Goal: Task Accomplishment & Management: Manage account settings

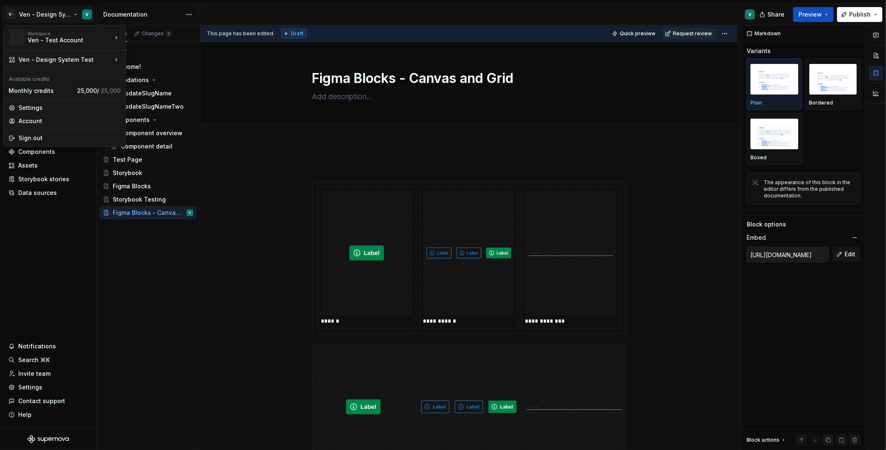
scroll to position [276, 0]
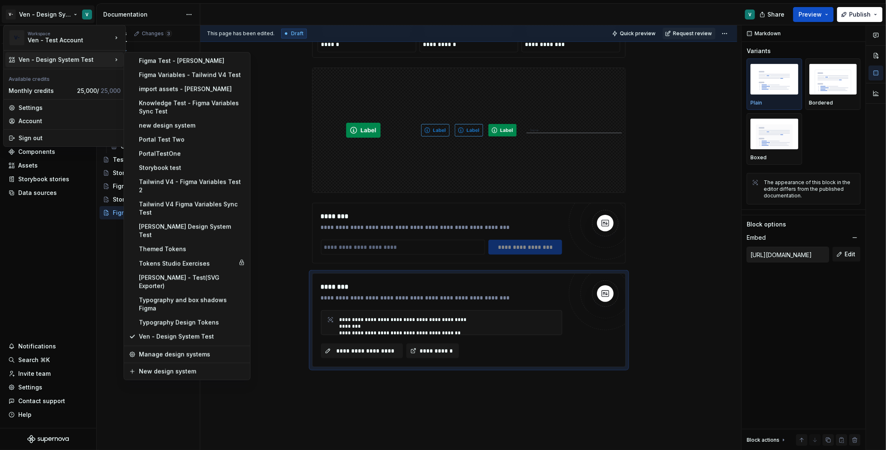
type textarea "*"
click at [216, 259] on div "Tokens Studio Exercises" at bounding box center [187, 263] width 96 height 8
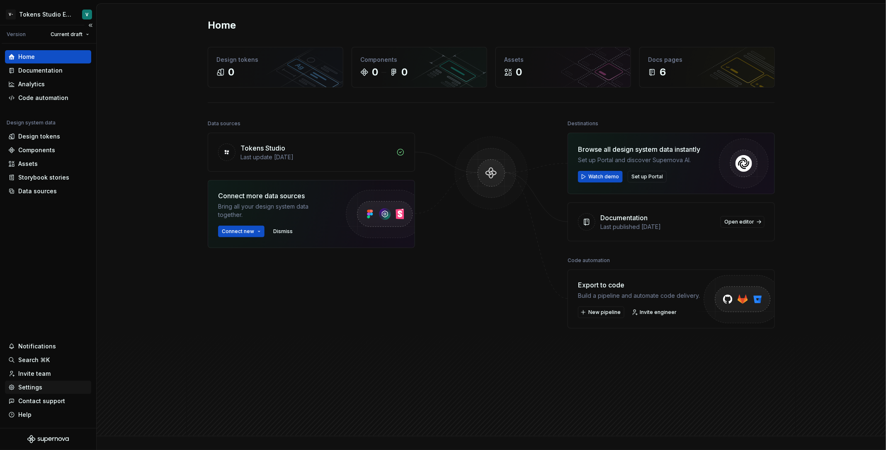
click at [54, 380] on div "Settings" at bounding box center [48, 386] width 86 height 13
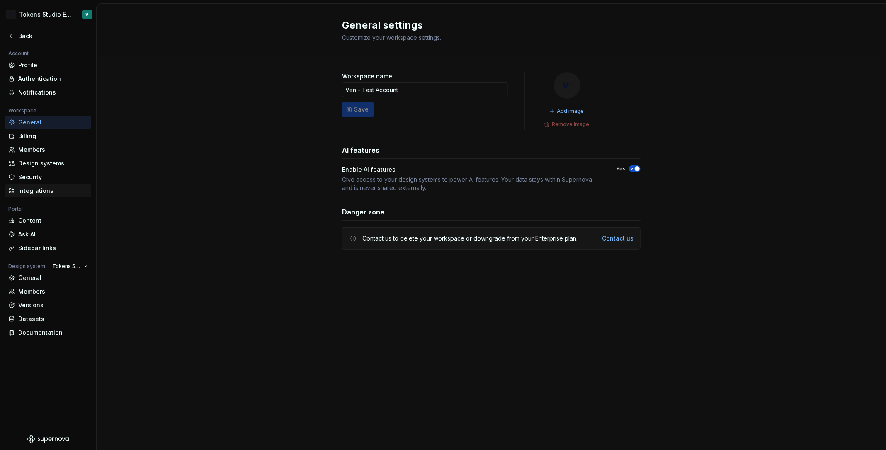
click at [57, 192] on div "Integrations" at bounding box center [53, 190] width 70 height 8
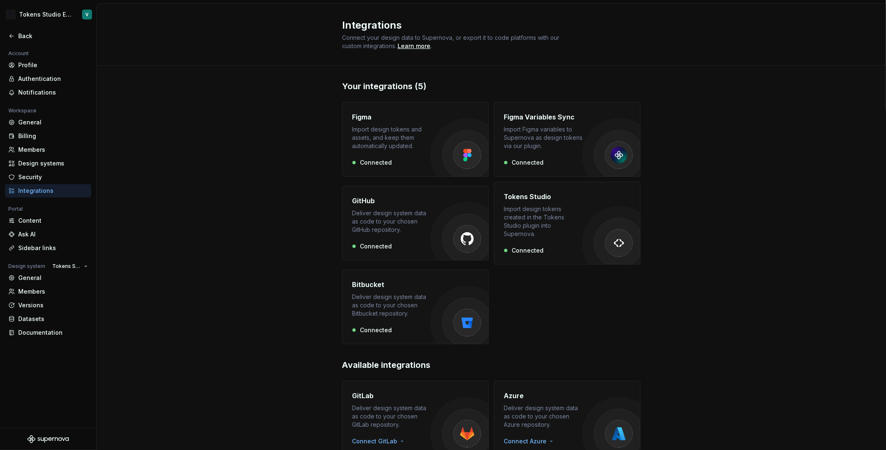
scroll to position [28, 0]
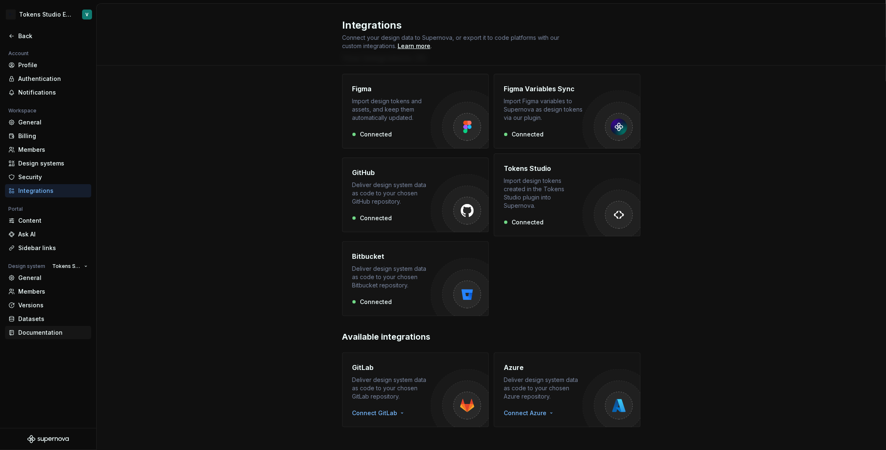
click at [26, 332] on div "Documentation" at bounding box center [53, 332] width 70 height 8
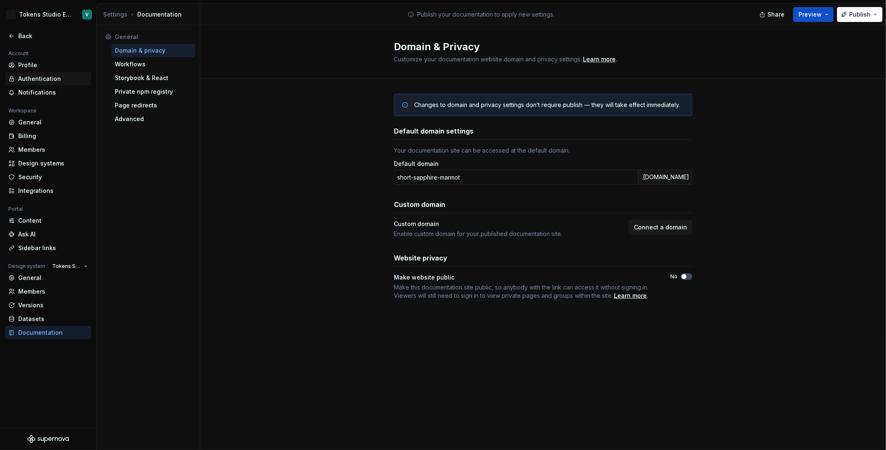
click at [63, 77] on div "Authentication" at bounding box center [53, 79] width 70 height 8
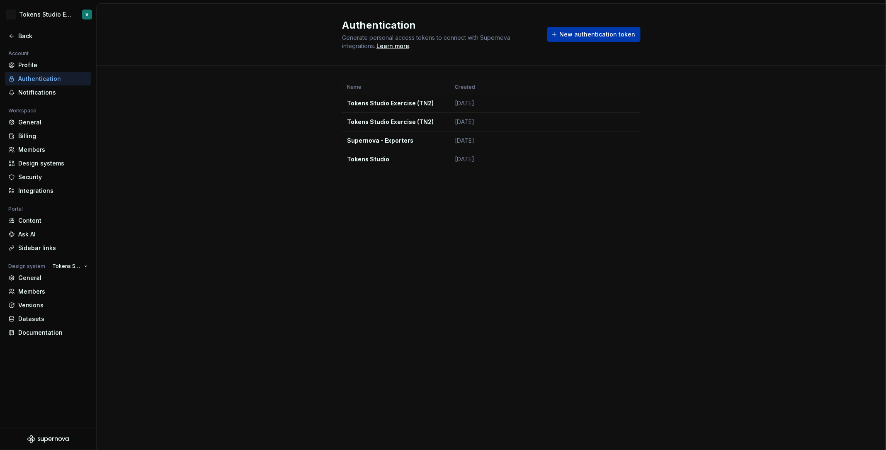
click at [609, 39] on button "New authentication token" at bounding box center [593, 34] width 93 height 15
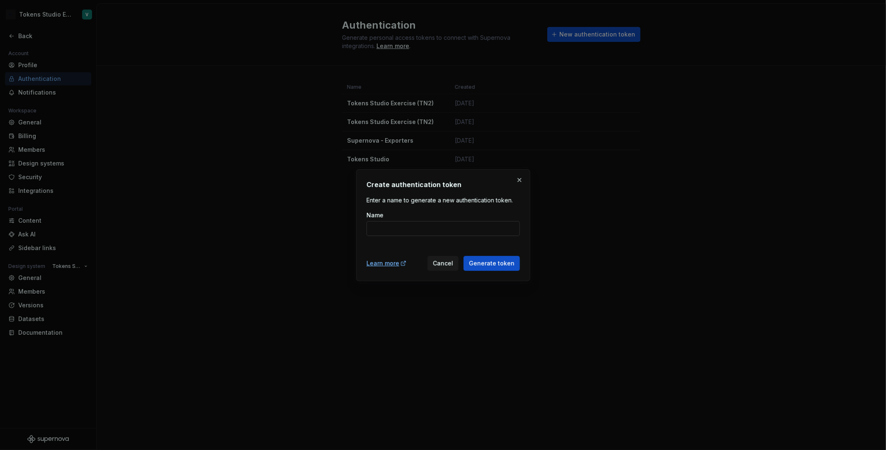
click at [453, 230] on input "Name" at bounding box center [442, 228] width 153 height 15
type input "Tokens Studio - New"
click at [478, 261] on span "Generate token" at bounding box center [492, 263] width 46 height 8
click at [492, 264] on span "Generate token" at bounding box center [492, 263] width 46 height 8
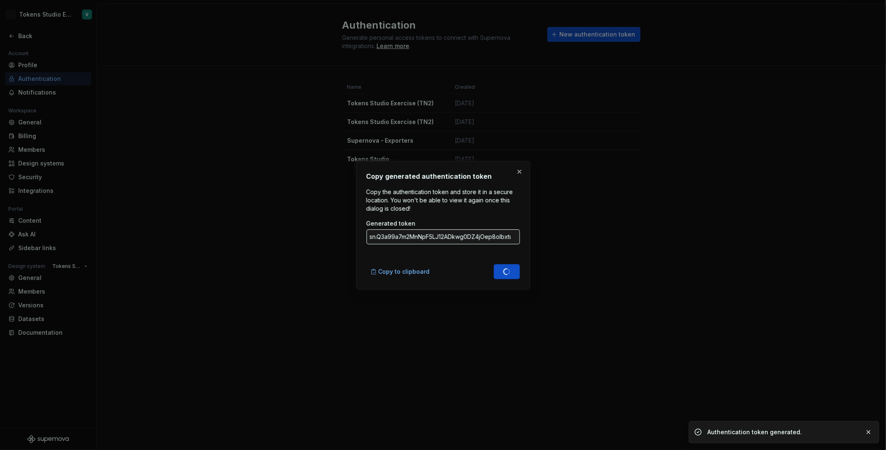
type input "sn.ITTxoODNAt6HIwfBiGiqddCJ25tHwevgWtfd32O5NJEErGYpIWFiJbEsQbfIyUpP39ocjYbotLMZ…"
click at [470, 237] on input "sn.ITTxoODNAt6HIwfBiGiqddCJ25tHwevgWtfd32O5NJEErGYpIWFiJbEsQbfIyUpP39ocjYbotLMZ…" at bounding box center [442, 236] width 153 height 15
click at [420, 269] on span "Copy to clipboard" at bounding box center [403, 271] width 51 height 8
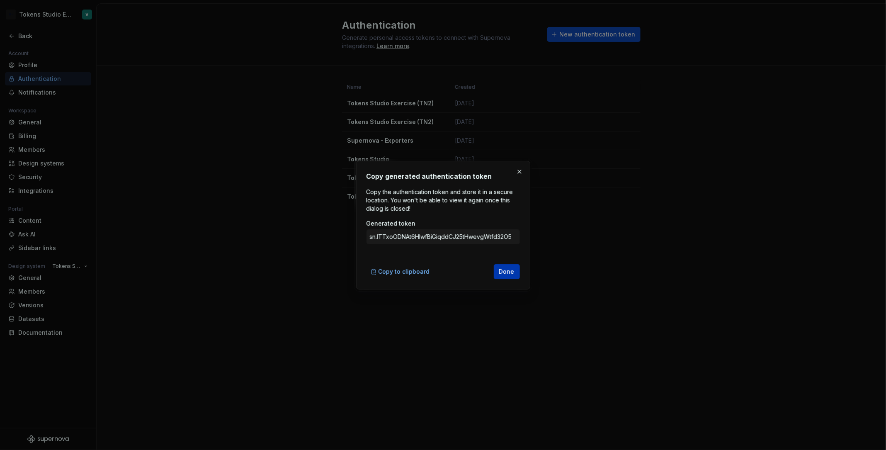
click at [508, 269] on span "Done" at bounding box center [506, 271] width 15 height 8
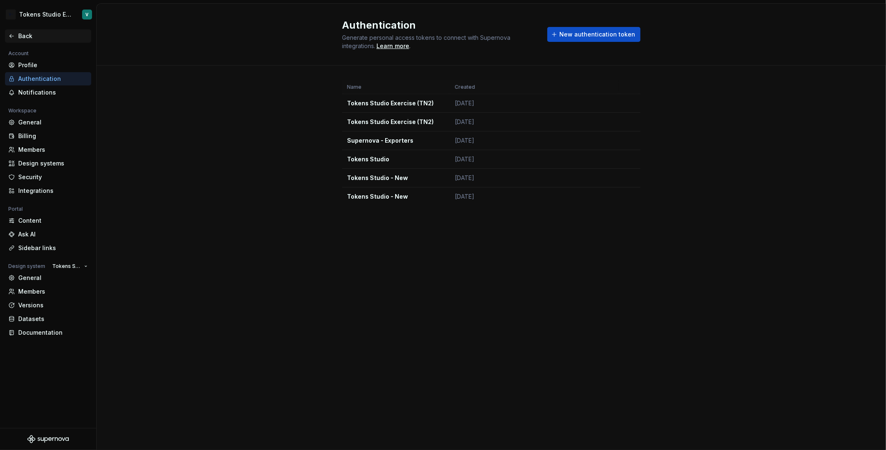
click at [19, 37] on div "Back" at bounding box center [53, 36] width 70 height 8
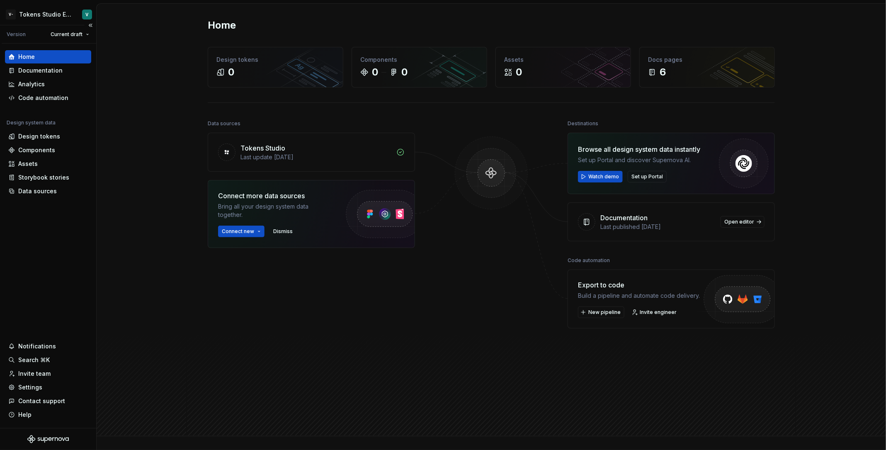
click at [46, 197] on div "Home Documentation Analytics Code automation Design system data Design tokens C…" at bounding box center [48, 236] width 96 height 384
click at [54, 191] on div "Data sources" at bounding box center [37, 191] width 39 height 8
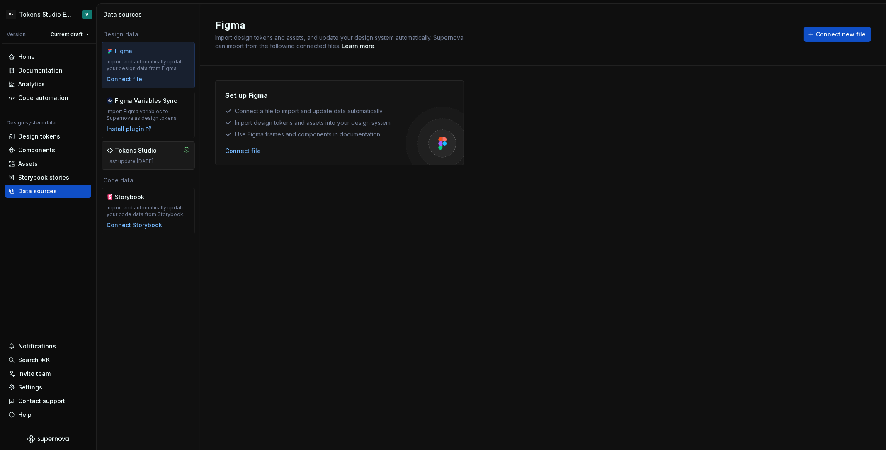
click at [192, 161] on div "Tokens Studio Last update [DATE]" at bounding box center [148, 155] width 93 height 28
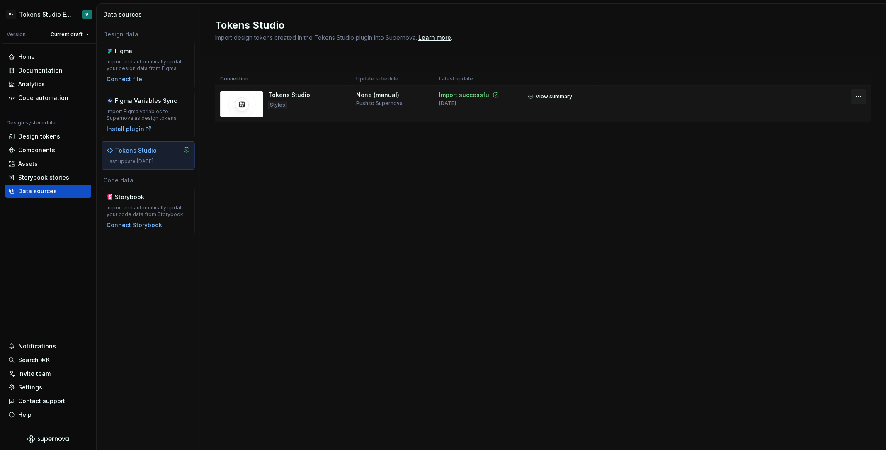
click at [857, 97] on html "V- Tokens Studio Exercises V Version Current draft Home Documentation Analytics…" at bounding box center [443, 225] width 886 height 450
click at [827, 132] on div "Disconnect integration" at bounding box center [851, 131] width 66 height 8
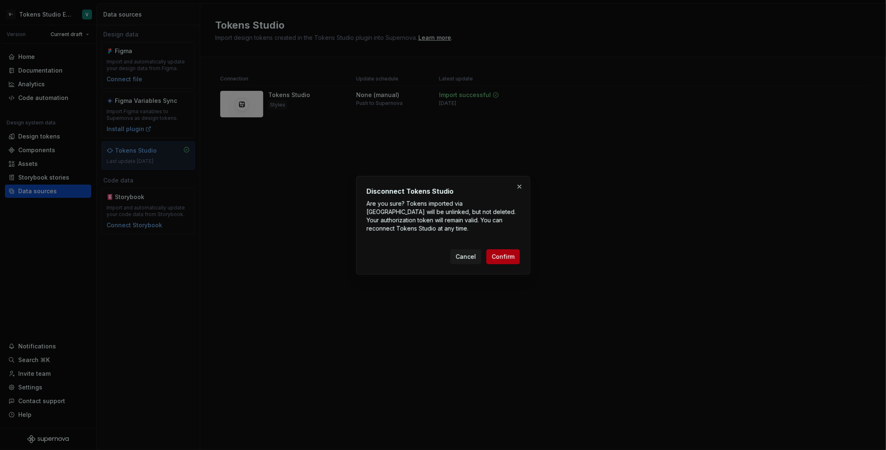
click at [501, 254] on span "Confirm" at bounding box center [503, 256] width 23 height 8
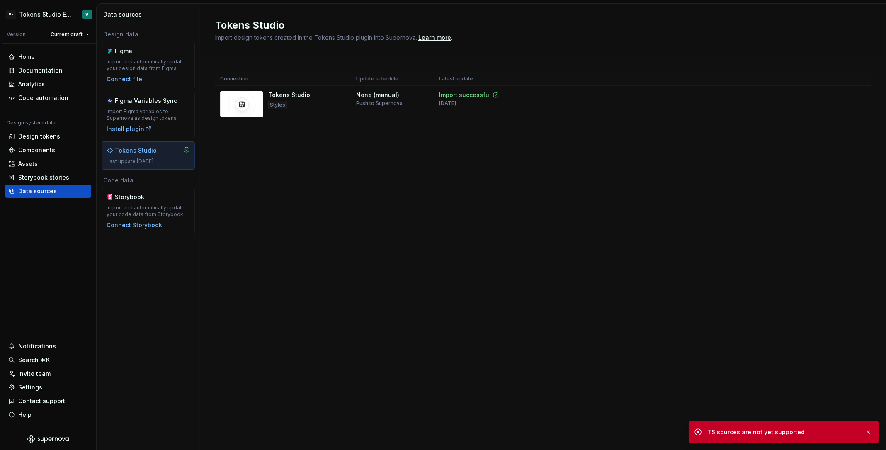
click at [434, 172] on div "Tokens Studio Import design tokens created in the Tokens Studio plugin into Sup…" at bounding box center [542, 227] width 685 height 446
click at [869, 431] on button "button" at bounding box center [868, 432] width 11 height 12
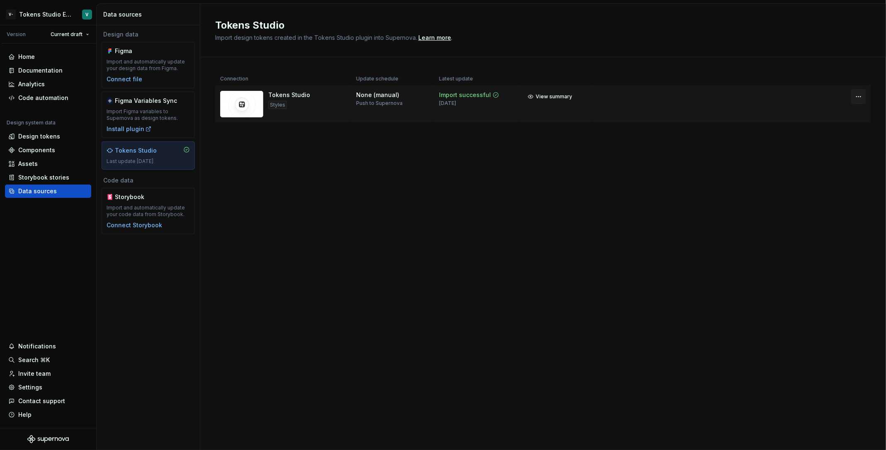
click at [863, 97] on html "V- Tokens Studio Exercises V Version Current draft Home Documentation Analytics…" at bounding box center [443, 225] width 886 height 450
click at [830, 133] on div "Disconnect integration" at bounding box center [851, 131] width 66 height 8
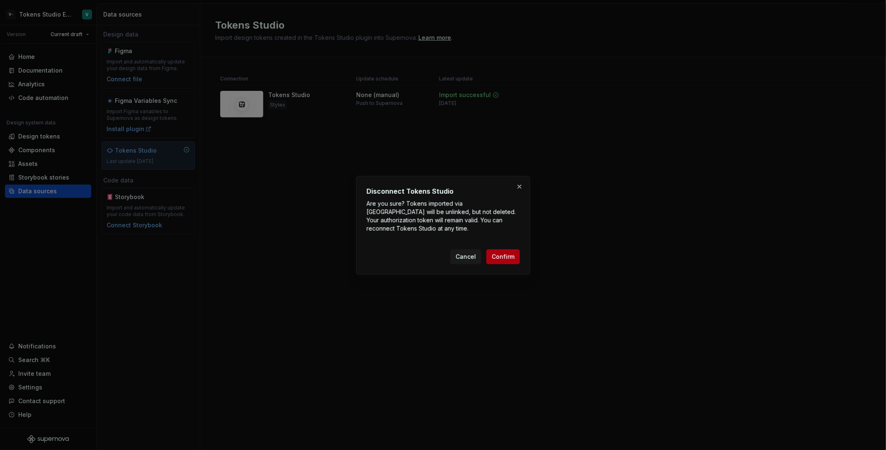
click at [502, 257] on span "Confirm" at bounding box center [503, 256] width 23 height 8
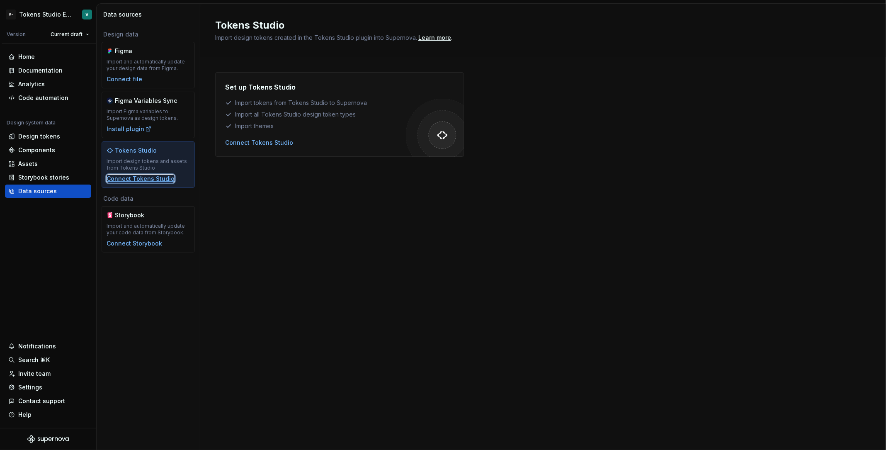
click at [147, 176] on div "Connect Tokens Studio" at bounding box center [141, 178] width 68 height 8
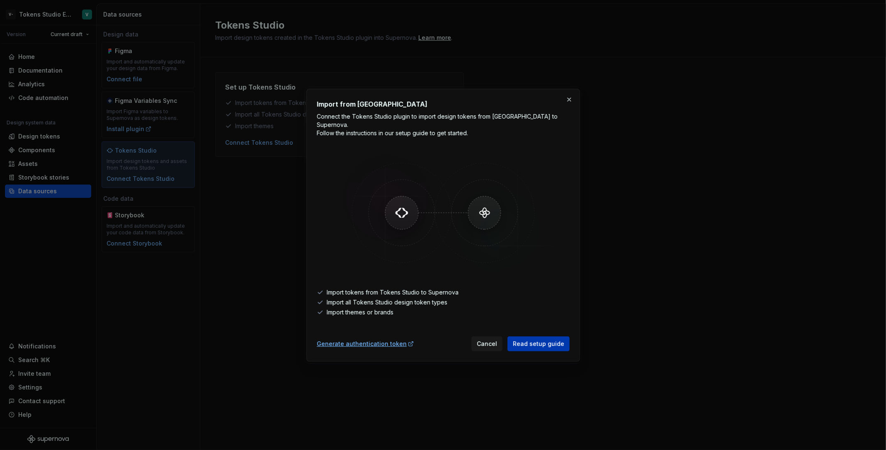
click at [535, 336] on link "Read setup guide" at bounding box center [538, 343] width 62 height 15
